Goal: Go to known website: Access a specific website the user already knows

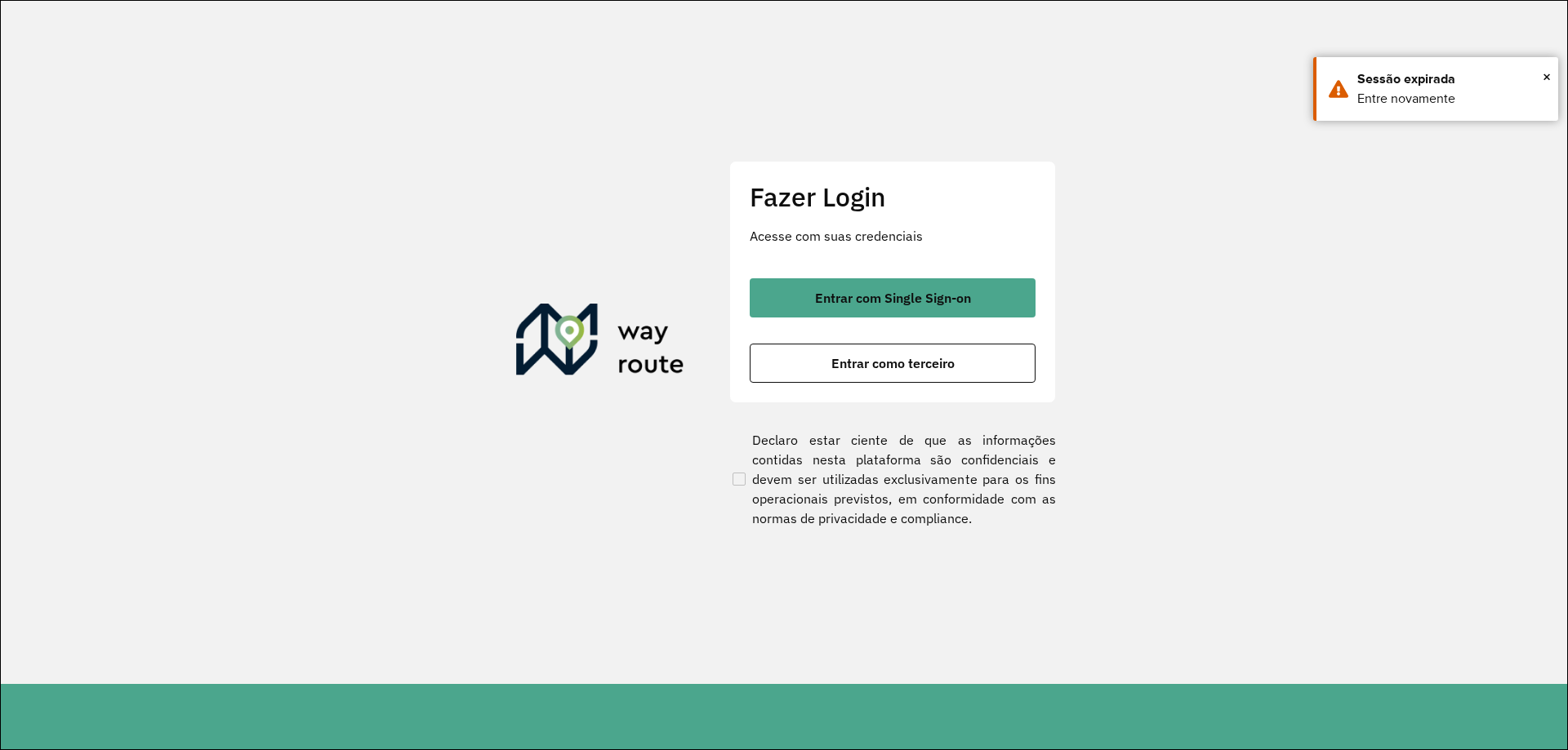
click at [851, 299] on span "Entrar com Single Sign-on" at bounding box center [892, 298] width 156 height 13
